Goal: Transaction & Acquisition: Subscribe to service/newsletter

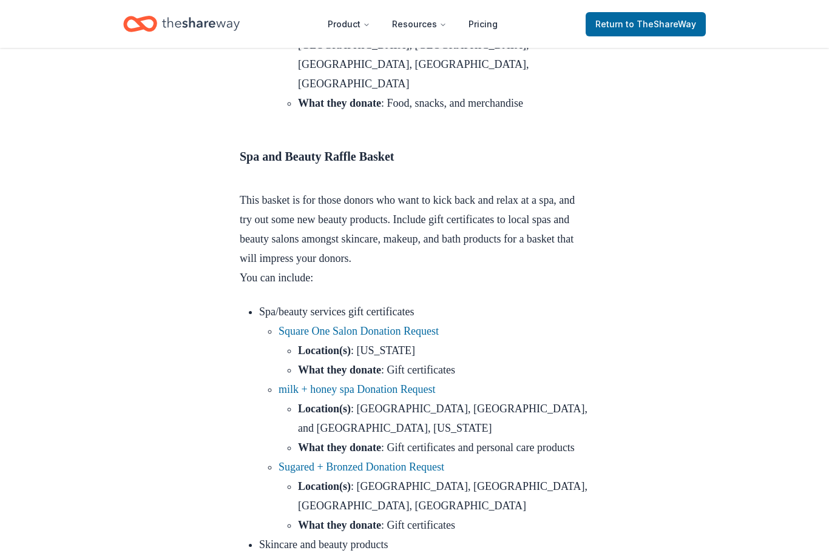
scroll to position [4507, 0]
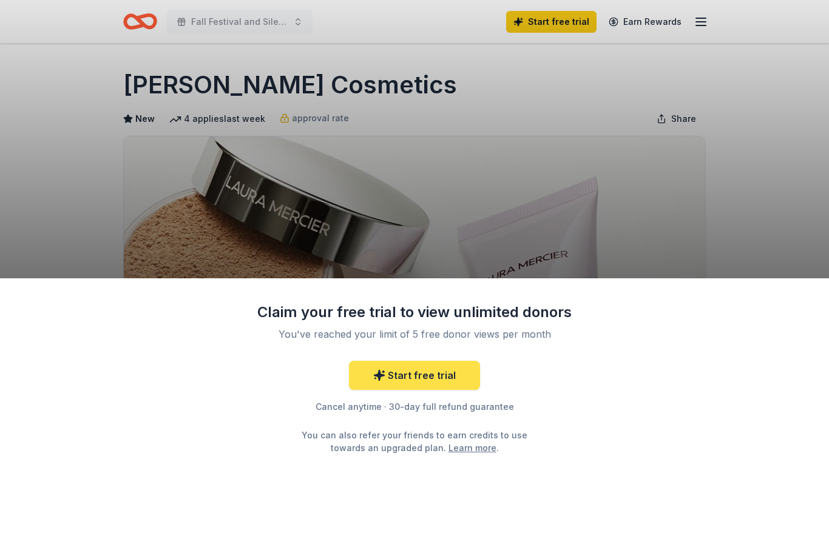
click at [442, 384] on link "Start free trial" at bounding box center [414, 375] width 131 height 29
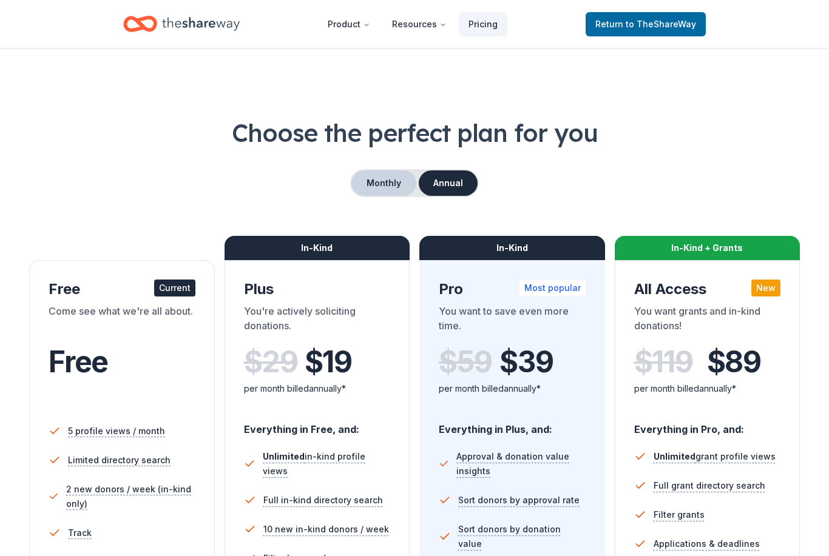
click at [384, 189] on button "Monthly" at bounding box center [383, 182] width 65 height 25
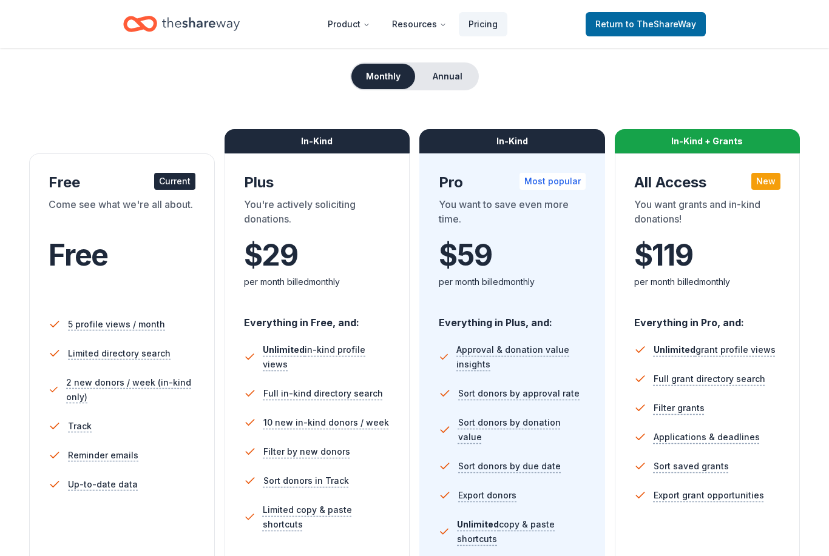
scroll to position [112, 0]
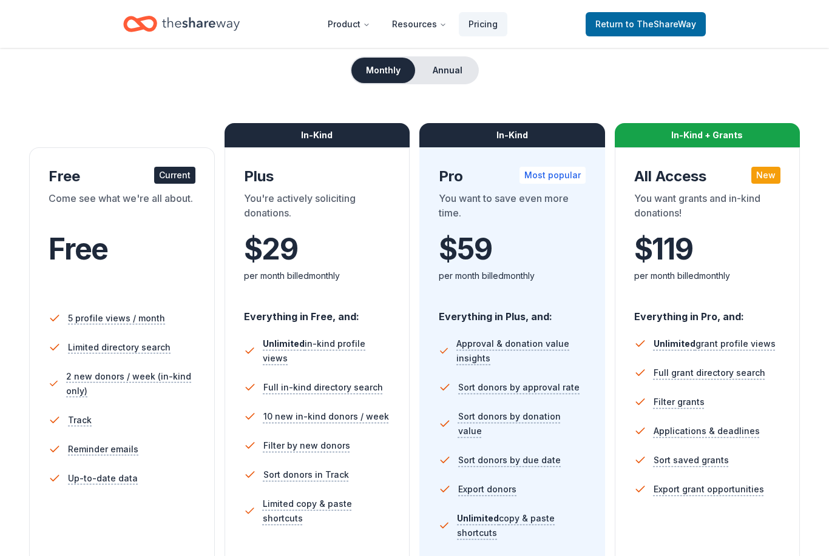
click at [24, 553] on div "Choose the perfect plan for you Monthly Annual Free Current Come see what we're…" at bounding box center [414, 426] width 829 height 844
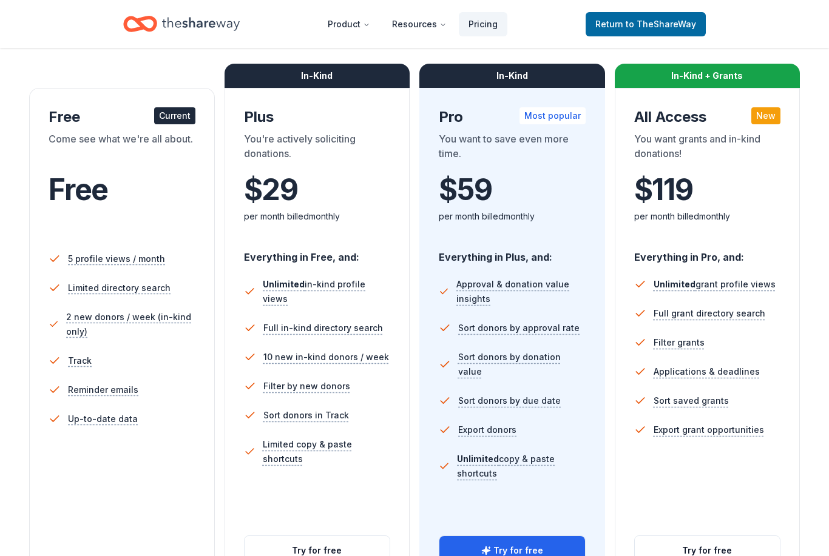
scroll to position [195, 0]
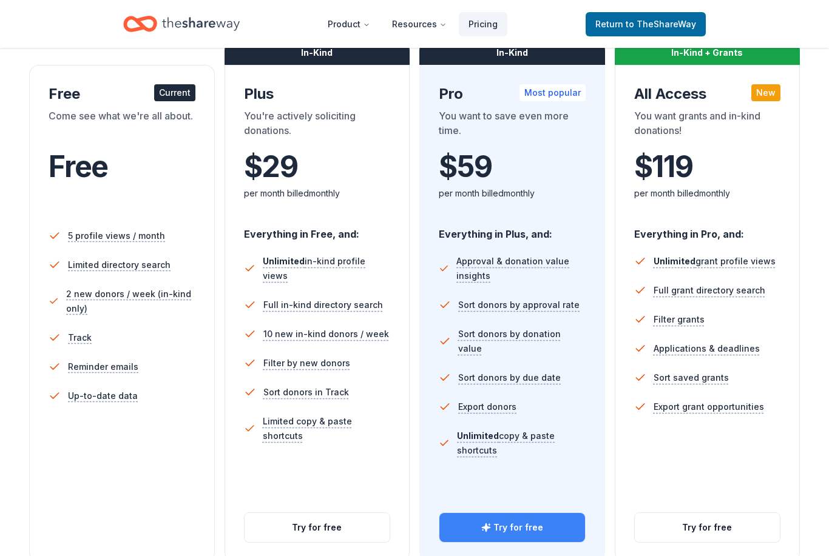
click at [498, 529] on button "Try for free" at bounding box center [512, 527] width 146 height 29
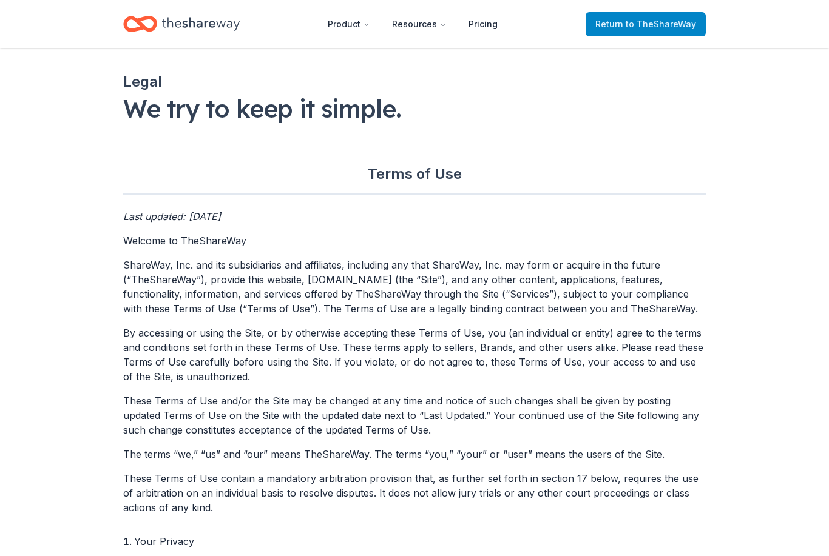
click at [639, 14] on link "Return to TheShareWay" at bounding box center [645, 24] width 120 height 24
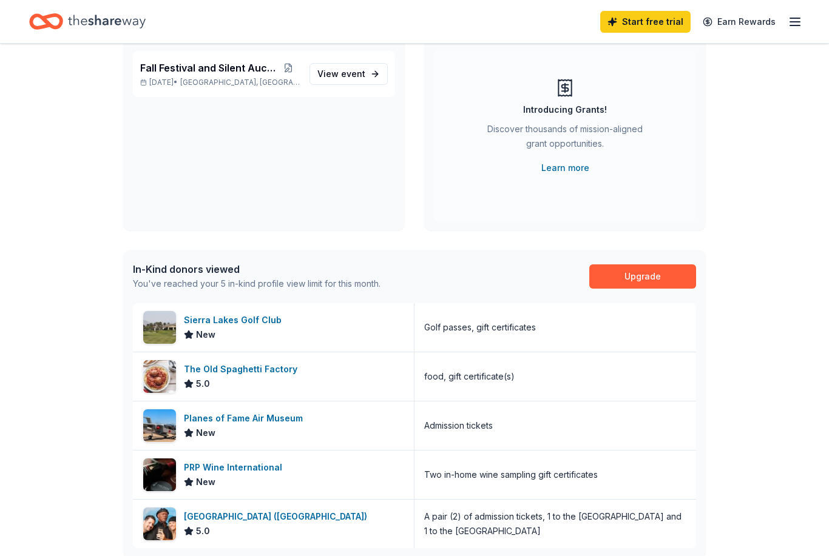
scroll to position [113, 0]
click at [584, 148] on div "Discover thousands of mission-aligned grant opportunities." at bounding box center [564, 140] width 165 height 34
click at [566, 169] on link "Learn more" at bounding box center [565, 168] width 48 height 15
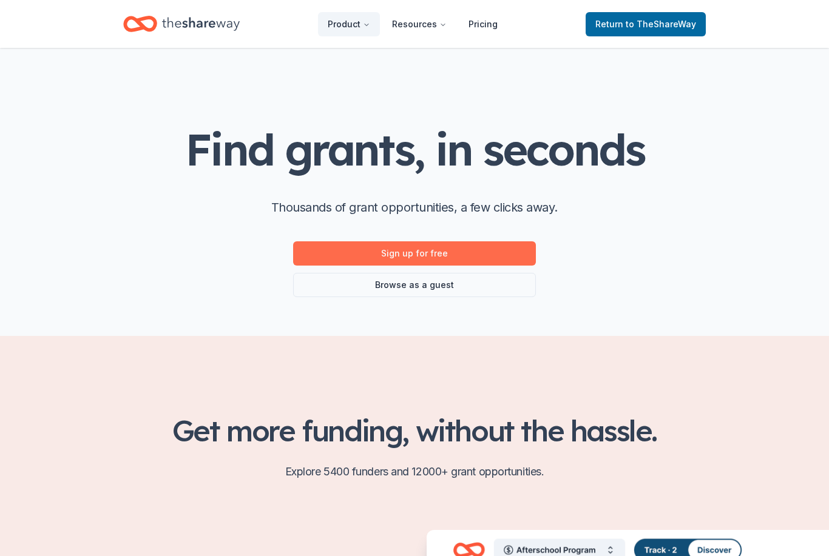
click at [334, 260] on link "Sign up for free" at bounding box center [414, 253] width 243 height 24
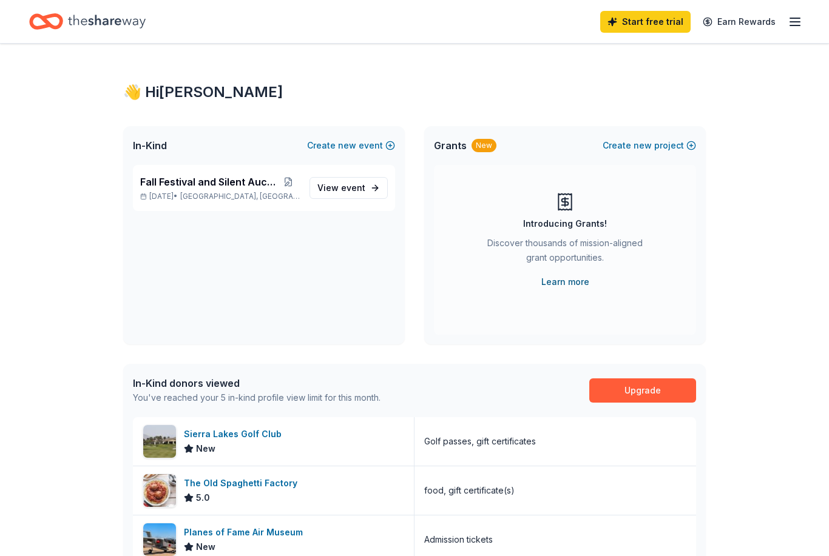
click at [545, 275] on link "Learn more" at bounding box center [565, 282] width 48 height 15
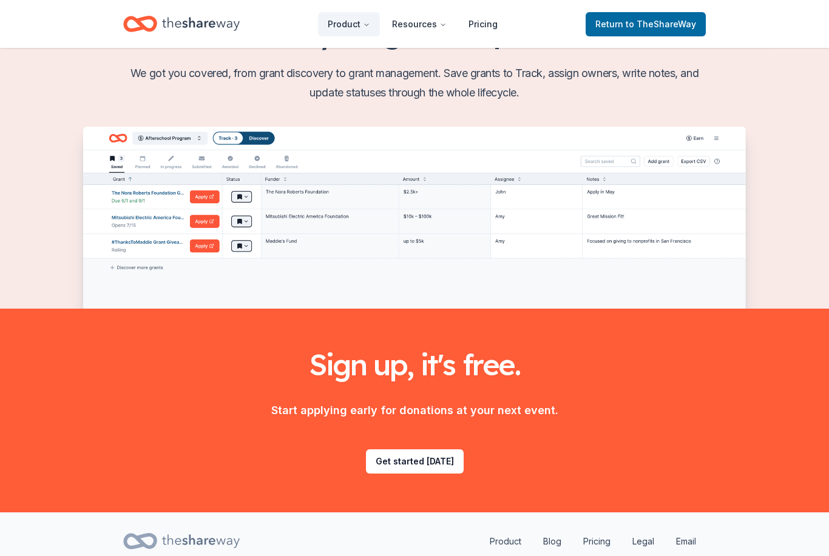
scroll to position [1430, 0]
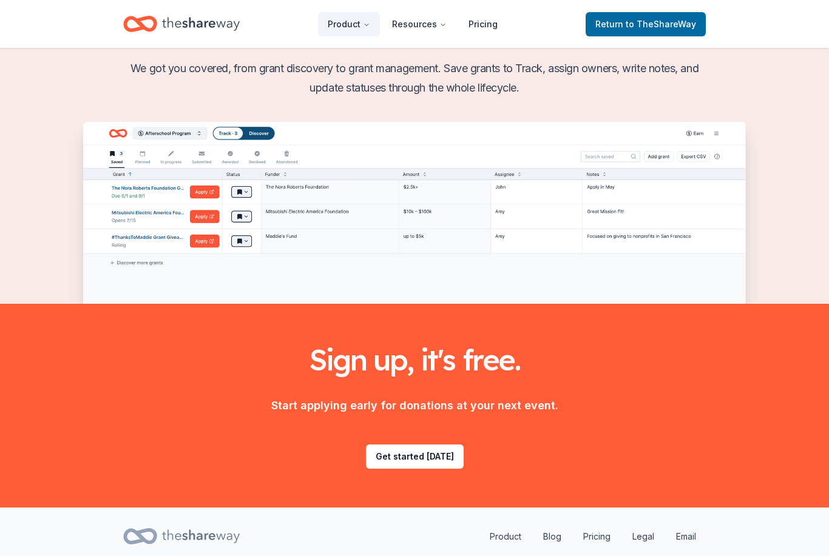
click at [402, 441] on div "Sign up, it's free. Start applying early for donations at your next event. Get …" at bounding box center [414, 406] width 582 height 126
click at [405, 464] on link "Get started [DATE]" at bounding box center [415, 457] width 98 height 24
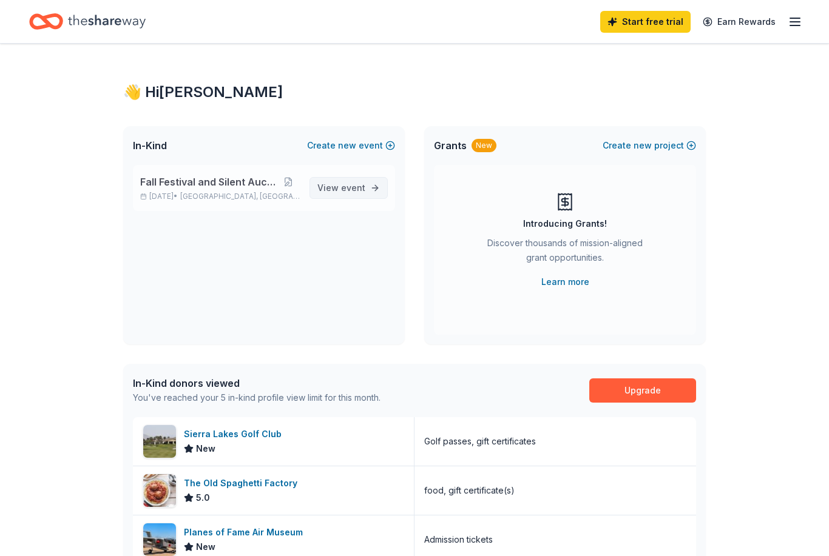
click at [342, 189] on span "event" at bounding box center [353, 188] width 24 height 10
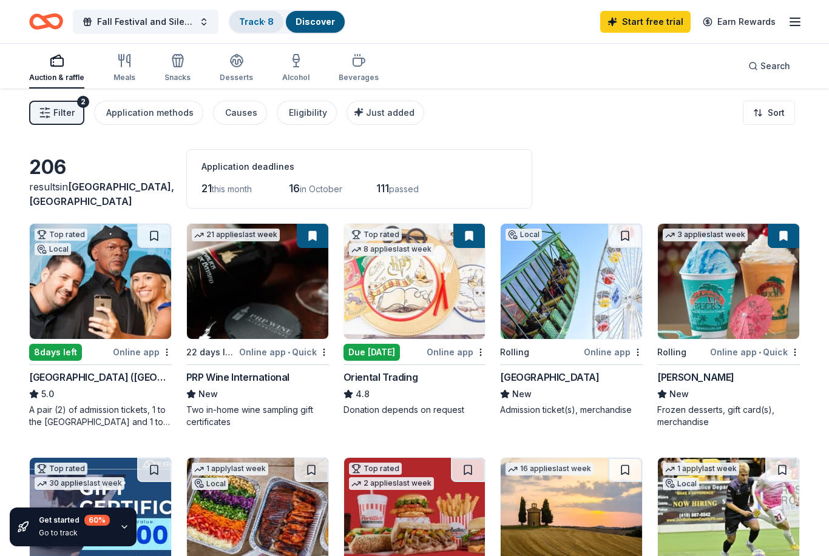
click at [248, 25] on link "Track · 8" at bounding box center [256, 21] width 35 height 10
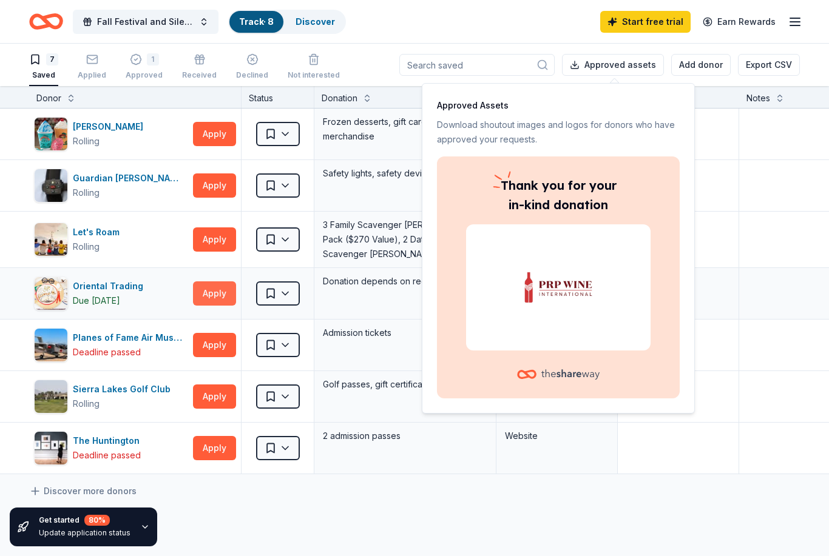
click at [215, 300] on button "Apply" at bounding box center [214, 293] width 43 height 24
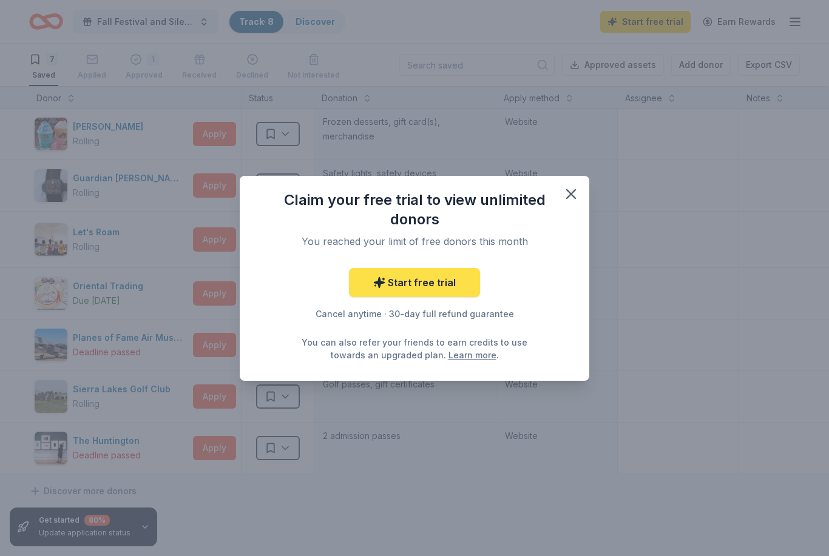
click at [416, 291] on link "Start free trial" at bounding box center [414, 282] width 131 height 29
